Goal: Find specific page/section: Find specific page/section

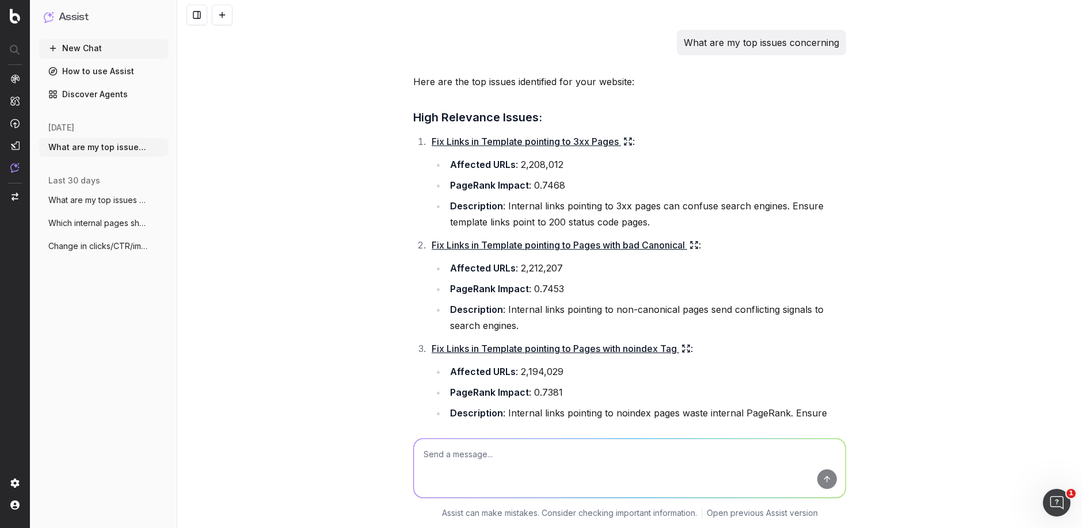
scroll to position [456, 0]
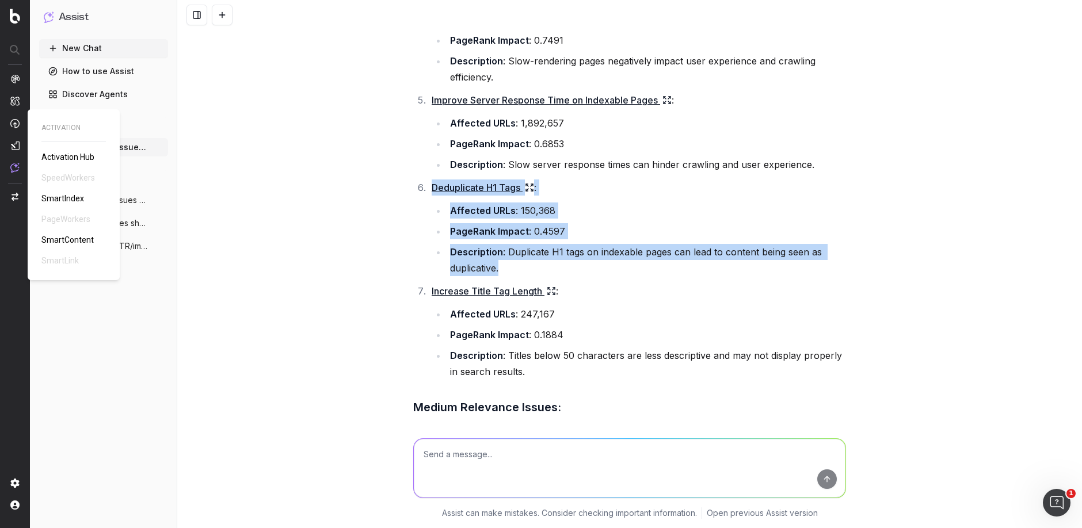
click at [62, 200] on span "SmartIndex" at bounding box center [62, 198] width 43 height 9
